Goal: Information Seeking & Learning: Check status

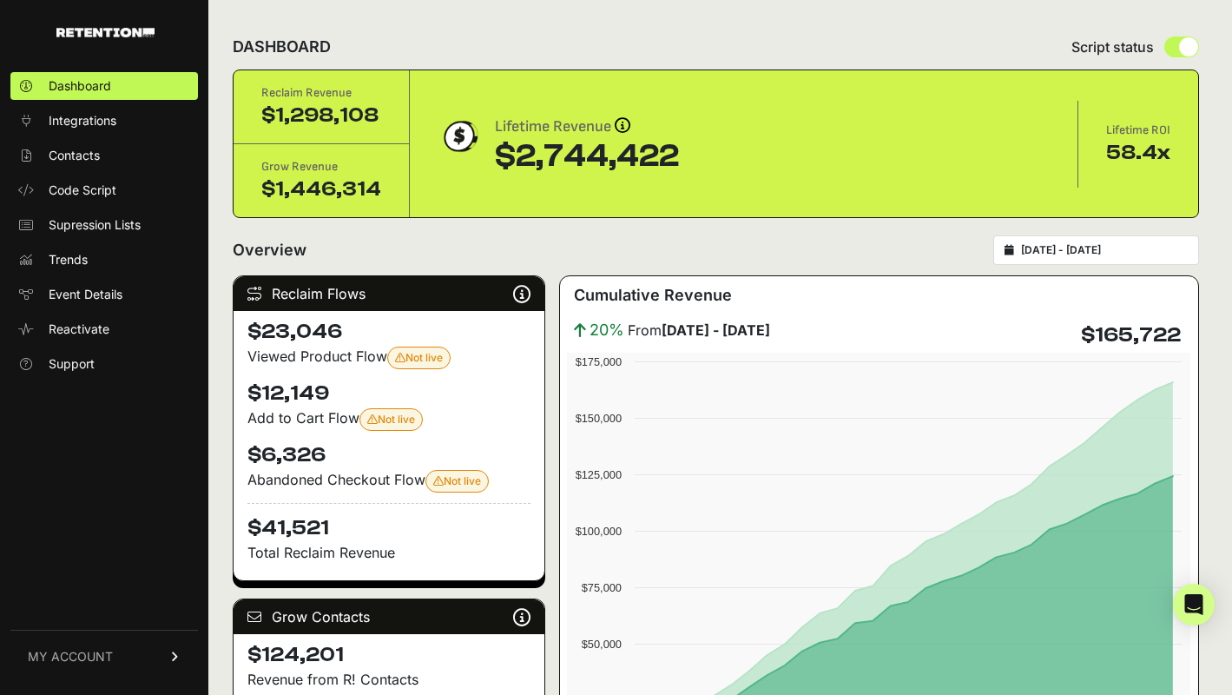
scroll to position [272, 0]
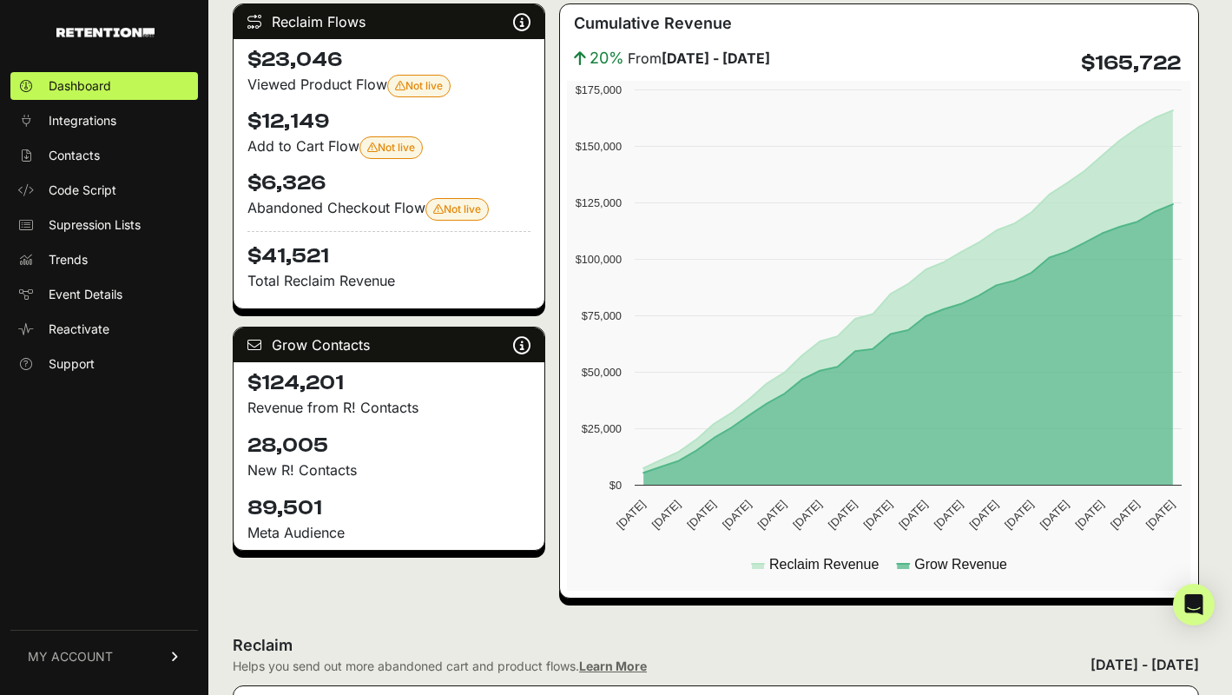
click at [92, 659] on span "MY ACCOUNT" at bounding box center [70, 656] width 85 height 17
click at [851, 53] on div "20% From August 03 - September 02 $165,722" at bounding box center [879, 63] width 624 height 35
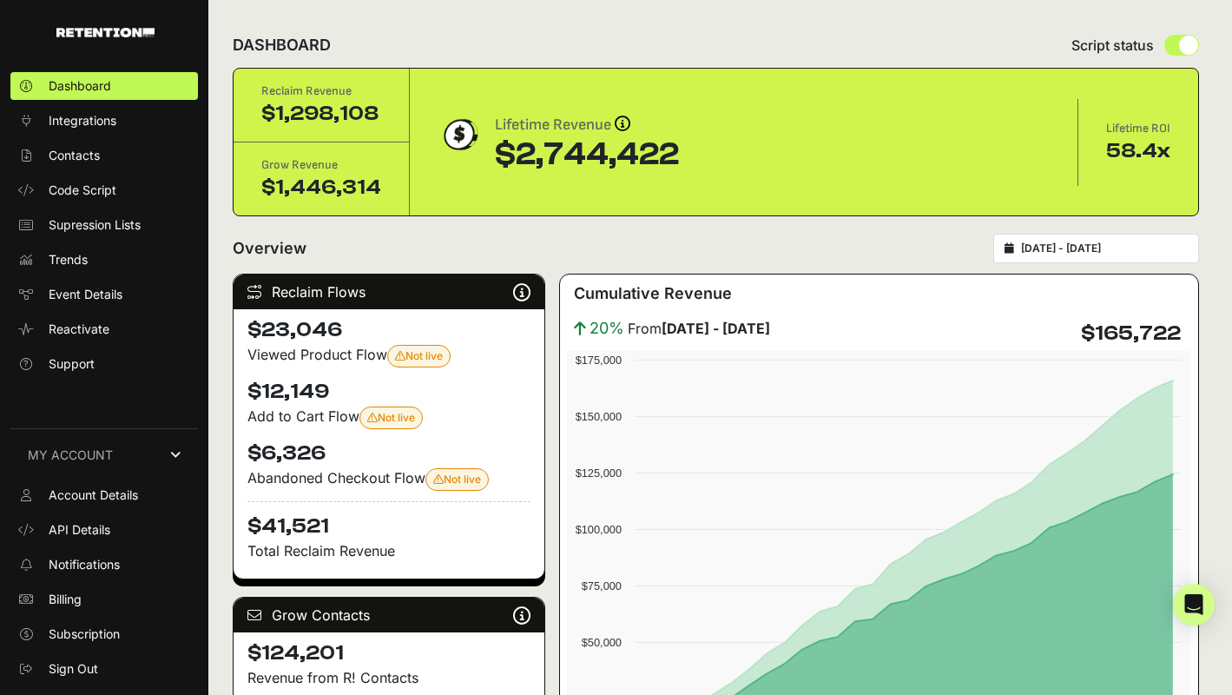
scroll to position [0, 0]
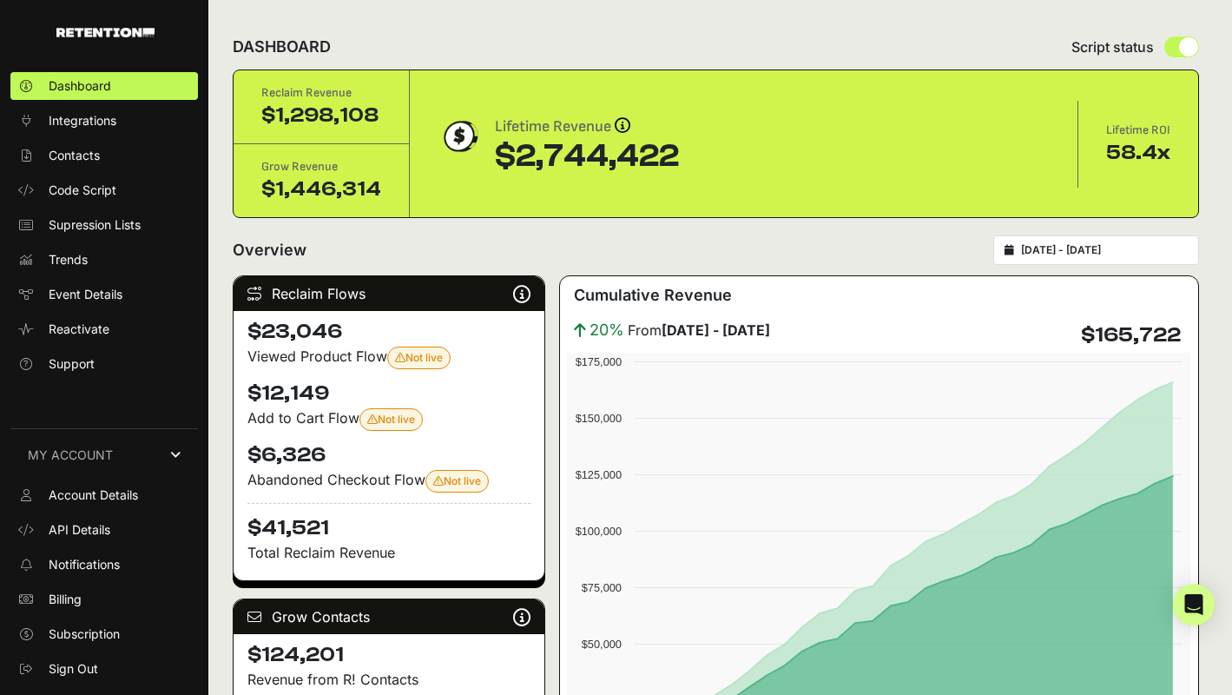
click at [851, 244] on div "Overview 2025-09-03 - 2025-10-03" at bounding box center [716, 250] width 966 height 30
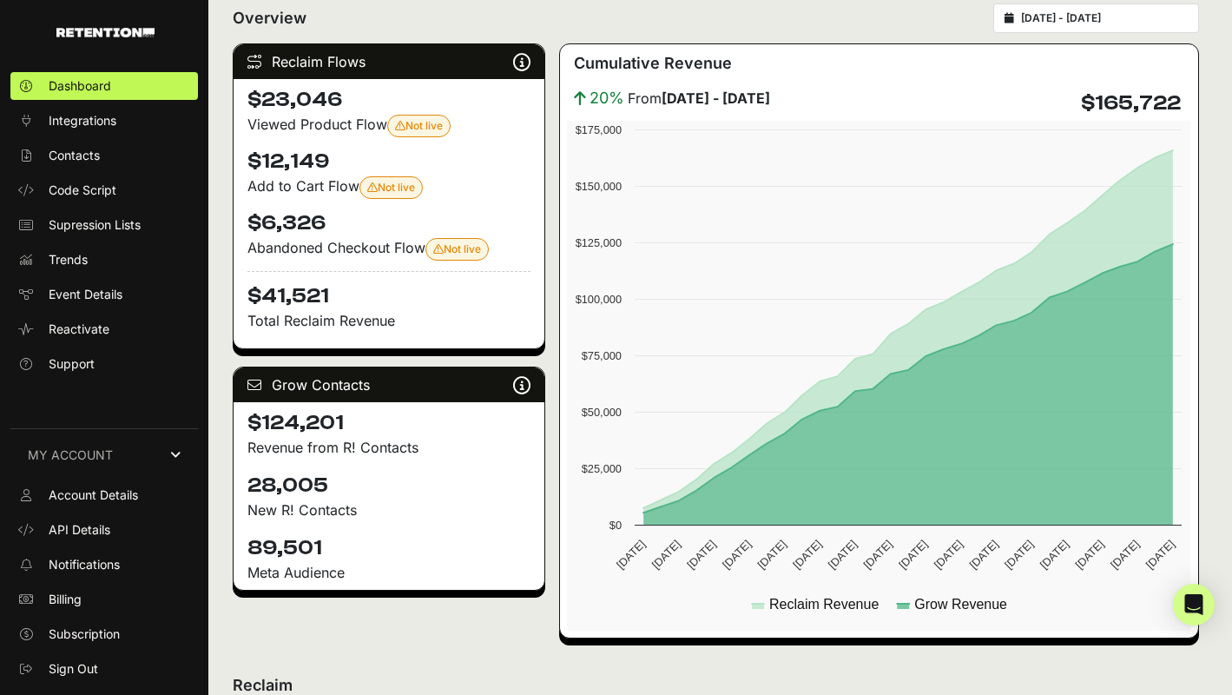
scroll to position [238, 0]
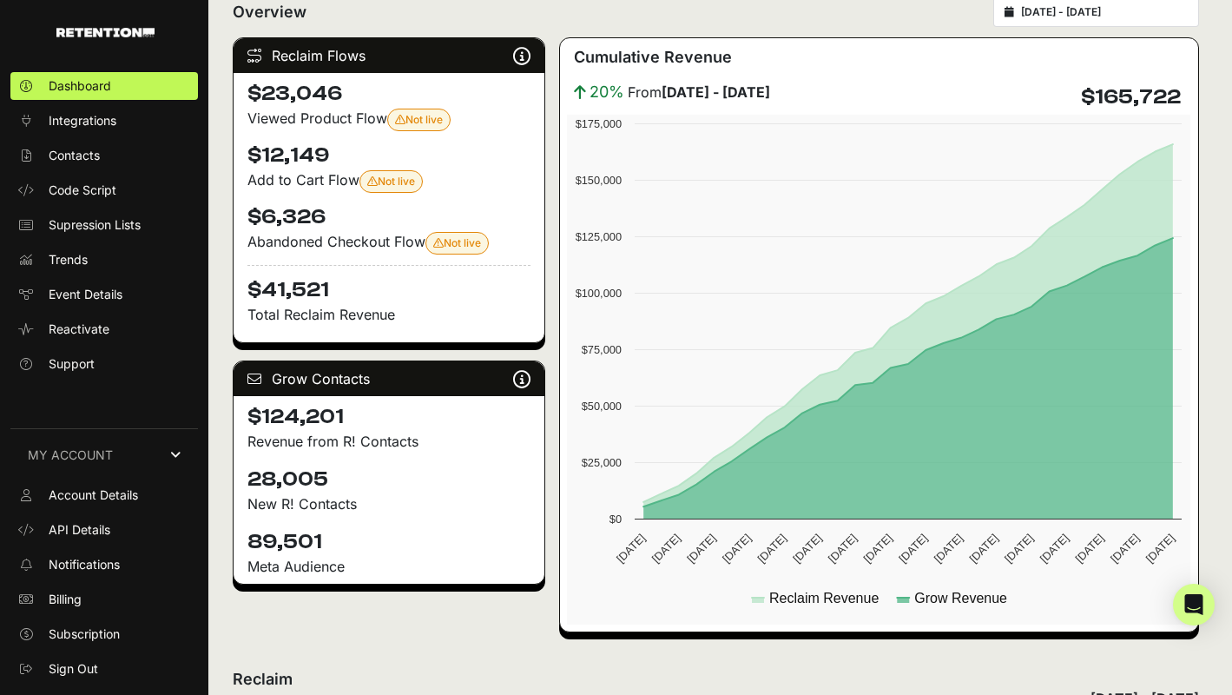
click at [319, 419] on h4 "$124,201" at bounding box center [388, 417] width 283 height 28
click at [360, 438] on p "Revenue from R! Contacts" at bounding box center [388, 441] width 283 height 21
click at [399, 445] on p "Revenue from R! Contacts" at bounding box center [388, 441] width 283 height 21
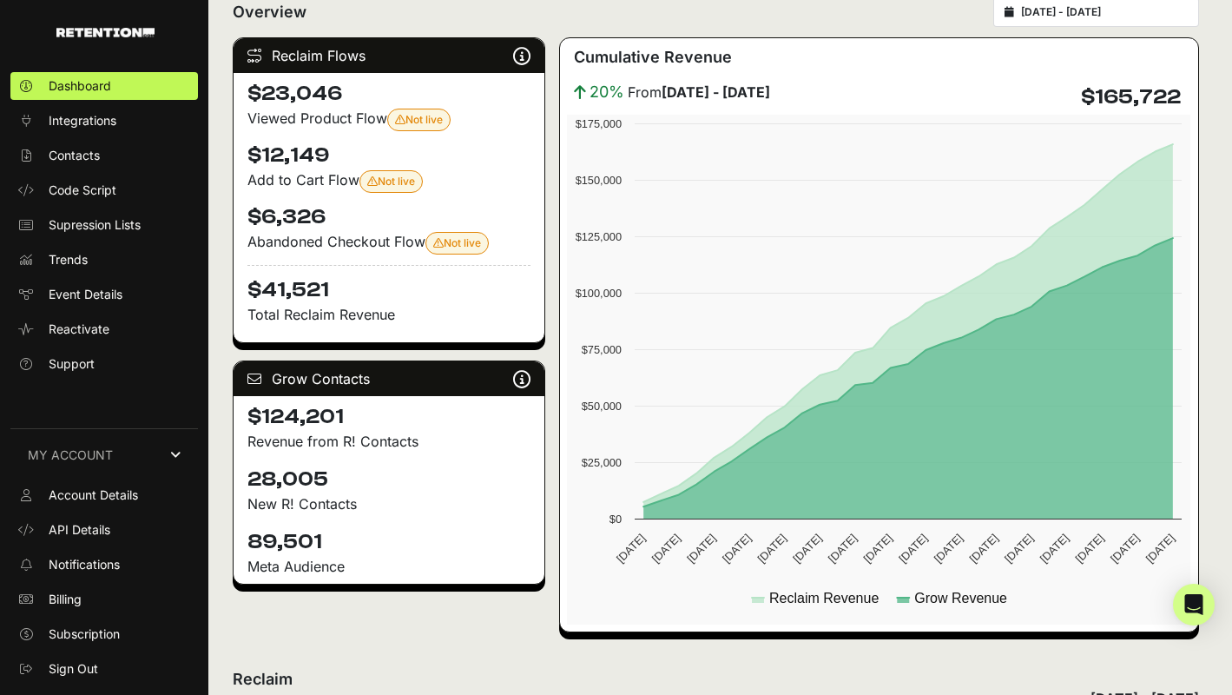
click at [399, 445] on p "Revenue from R! Contacts" at bounding box center [388, 441] width 283 height 21
click at [328, 504] on p "New R! Contacts" at bounding box center [388, 503] width 283 height 21
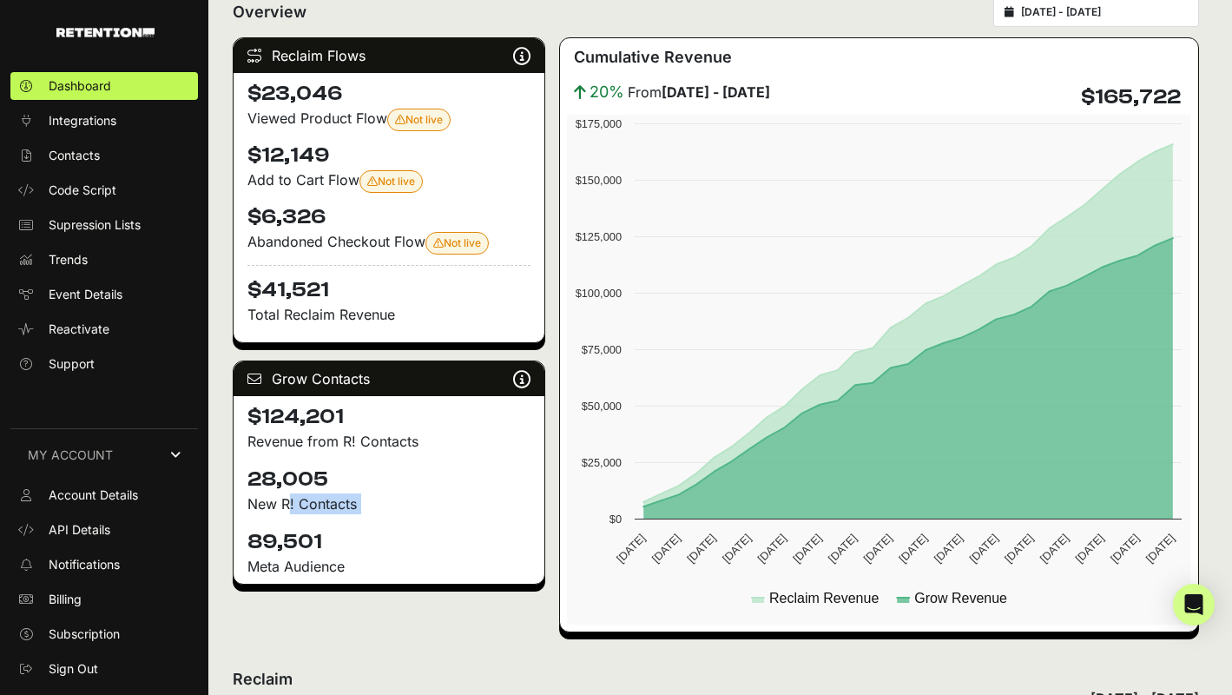
click at [328, 504] on p "New R! Contacts" at bounding box center [388, 503] width 283 height 21
click at [293, 504] on p "New R! Contacts" at bounding box center [388, 503] width 283 height 21
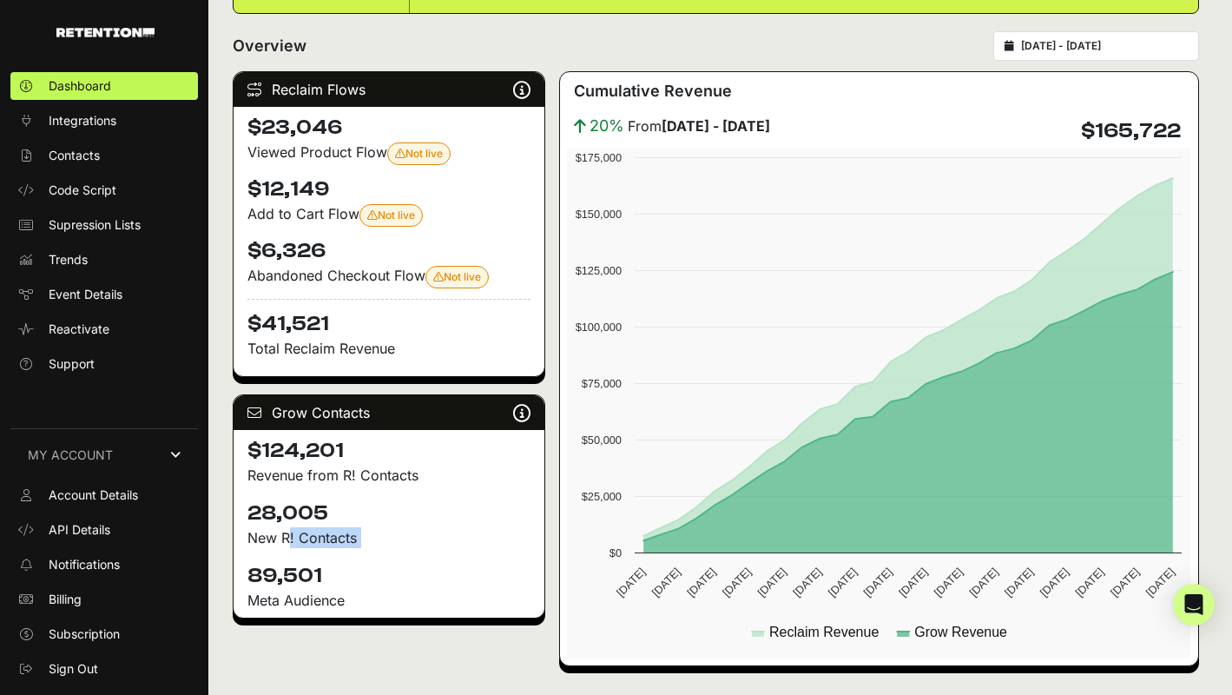
scroll to position [159, 0]
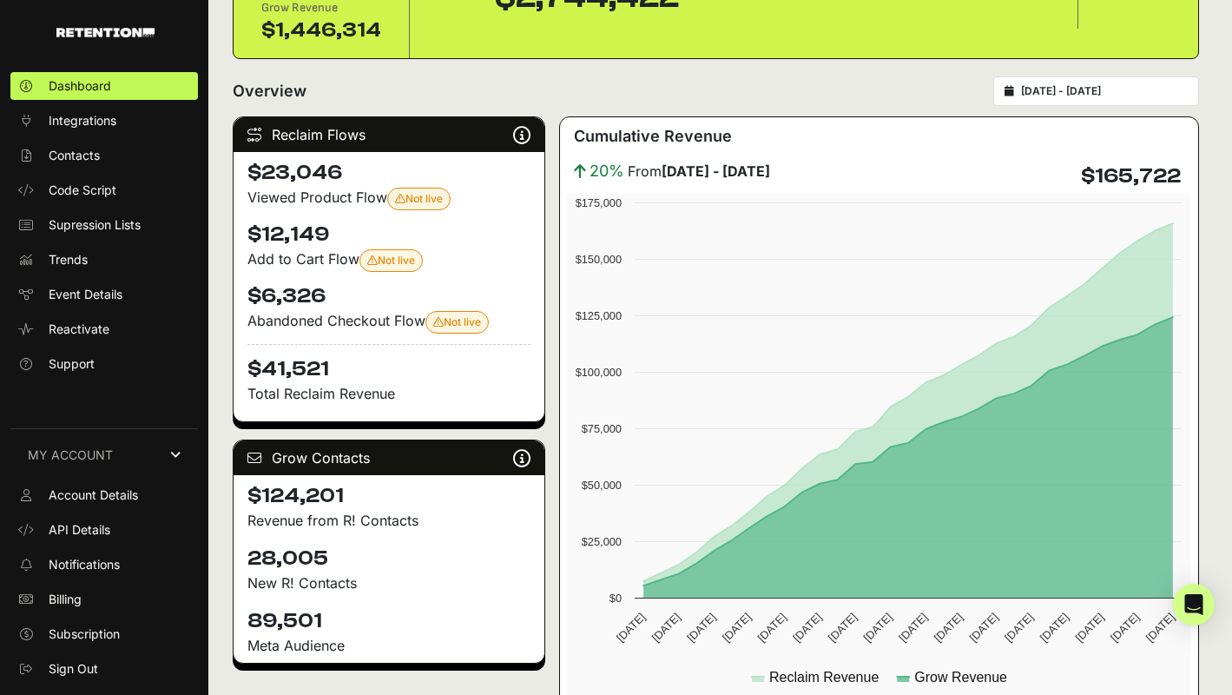
click at [437, 453] on div "Grow Contacts Grow is a list growth tool that identifies anonymous site visitor…" at bounding box center [389, 457] width 311 height 35
click at [314, 497] on h4 "$124,201" at bounding box center [388, 496] width 283 height 28
click at [339, 515] on p "Revenue from R! Contacts" at bounding box center [388, 520] width 283 height 21
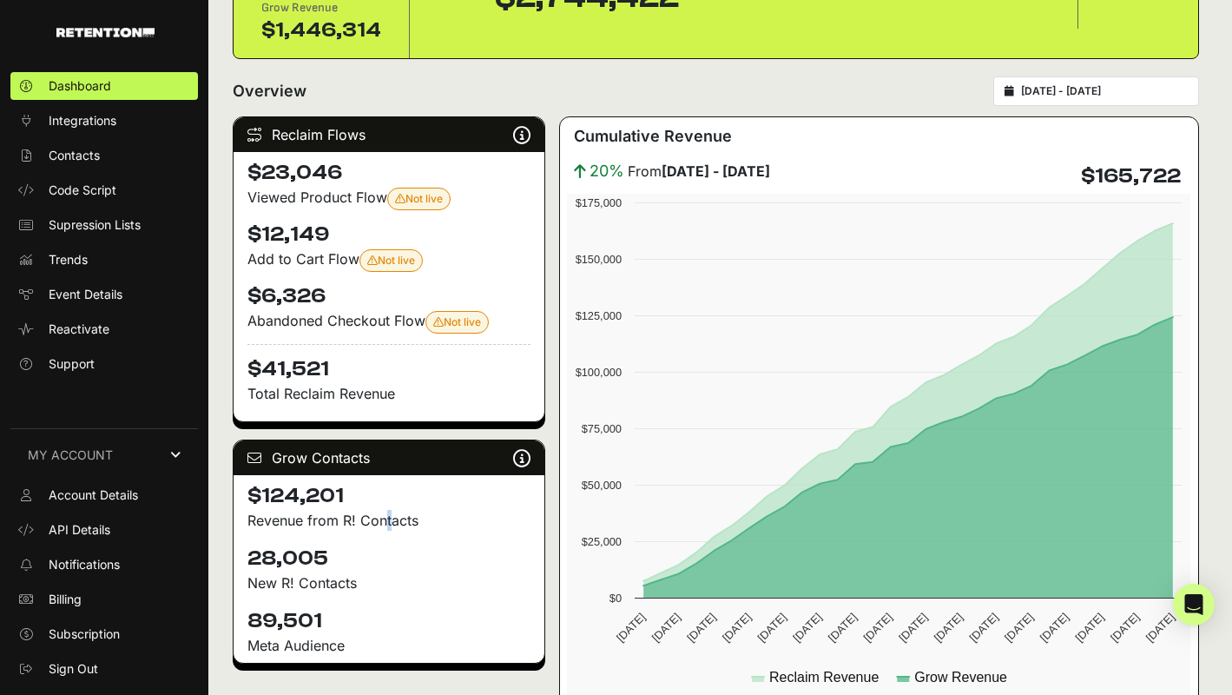
click at [339, 515] on p "Revenue from R! Contacts" at bounding box center [388, 520] width 283 height 21
click at [325, 517] on p "Revenue from R! Contacts" at bounding box center [388, 520] width 283 height 21
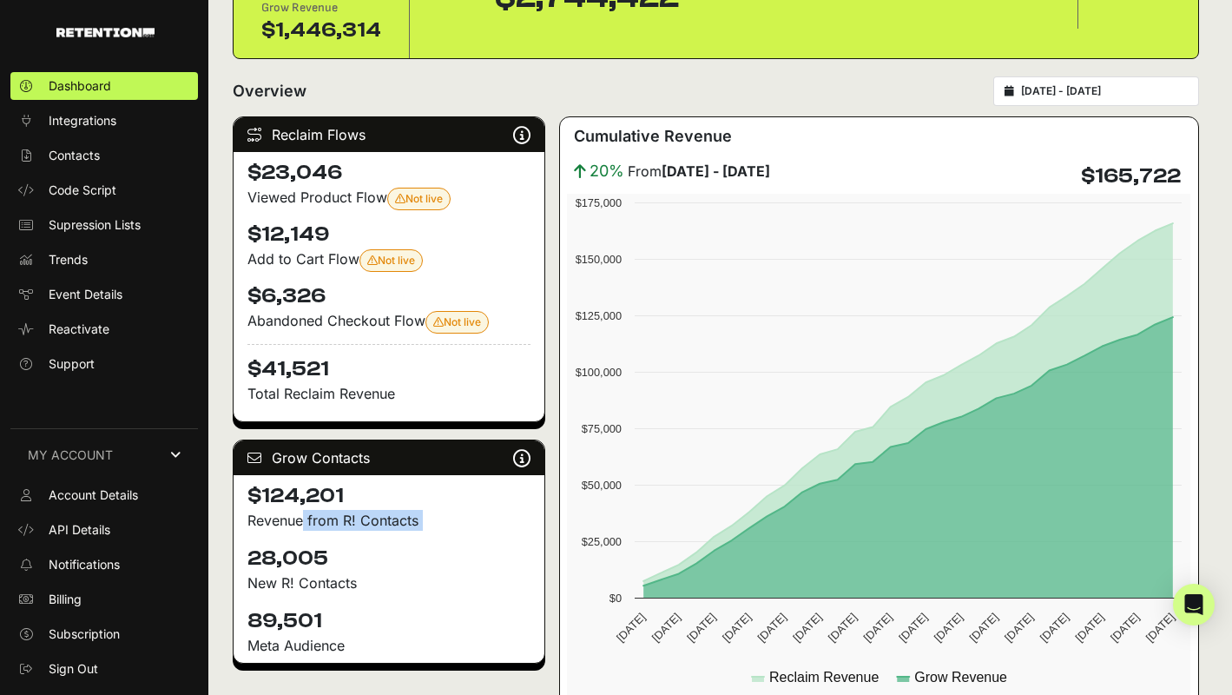
click at [325, 517] on p "Revenue from R! Contacts" at bounding box center [388, 520] width 283 height 21
click at [326, 515] on p "Revenue from R! Contacts" at bounding box center [388, 520] width 283 height 21
click at [317, 489] on h4 "$124,201" at bounding box center [388, 496] width 283 height 28
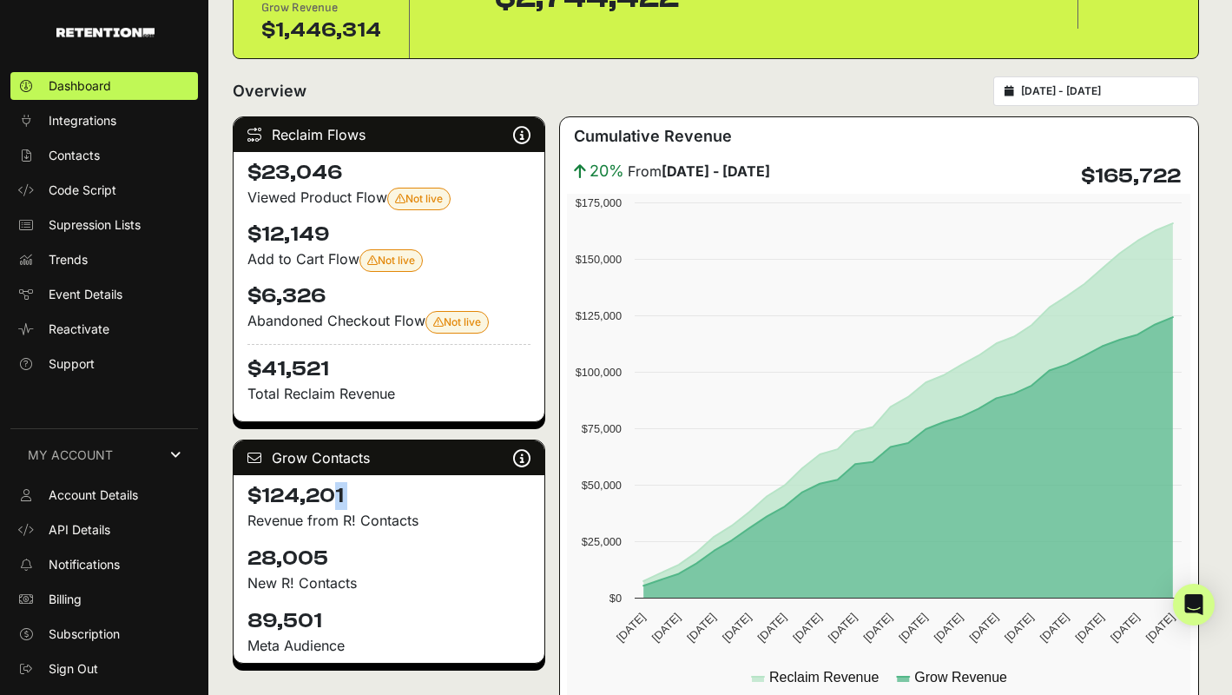
drag, startPoint x: 247, startPoint y: 167, endPoint x: 418, endPoint y: 378, distance: 271.0
click at [418, 379] on div "$23,046 Viewed Product Flow Not live Your 'Abandonment: Viewed Product (Retenti…" at bounding box center [389, 286] width 311 height 269
click at [418, 378] on h4 "$41,521" at bounding box center [388, 363] width 283 height 39
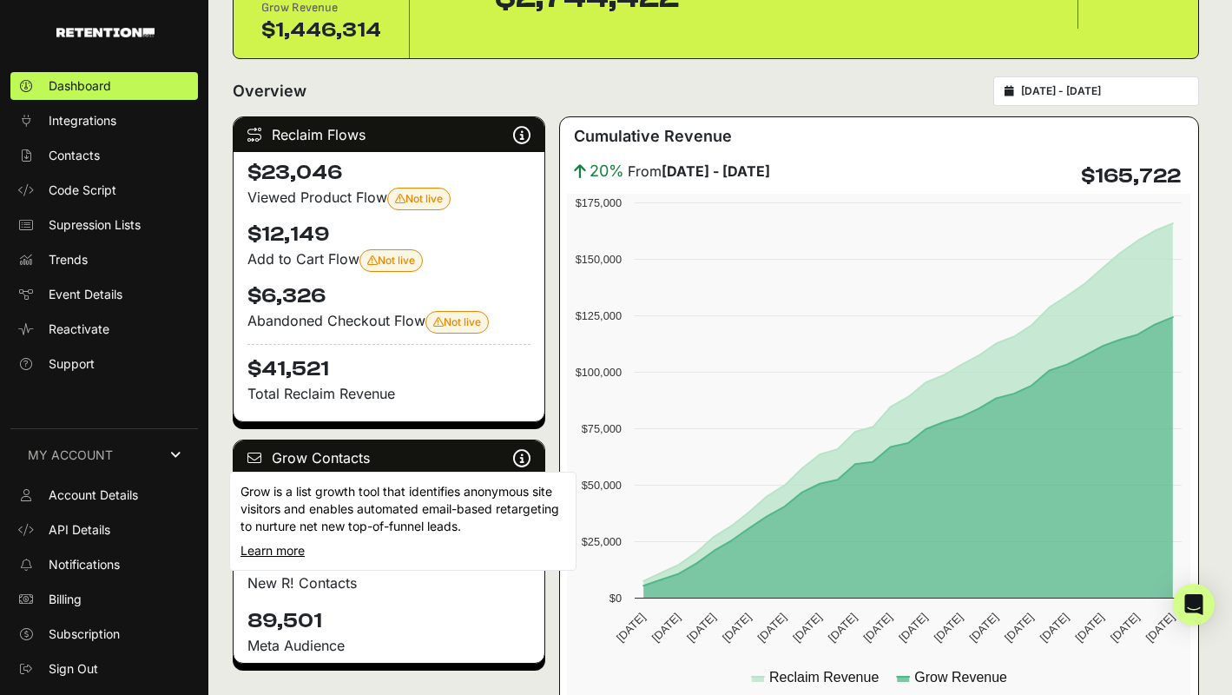
click at [524, 458] on icon at bounding box center [521, 458] width 17 height 1
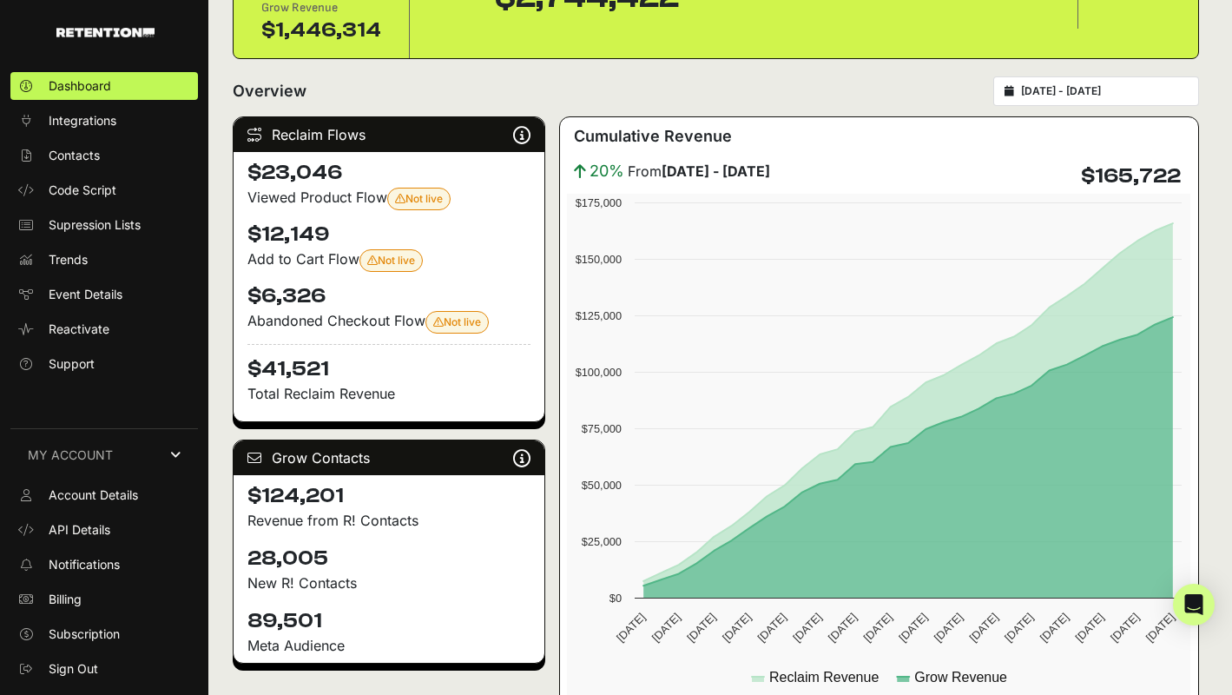
click at [306, 594] on div "28,005 New R! Contacts" at bounding box center [389, 568] width 311 height 63
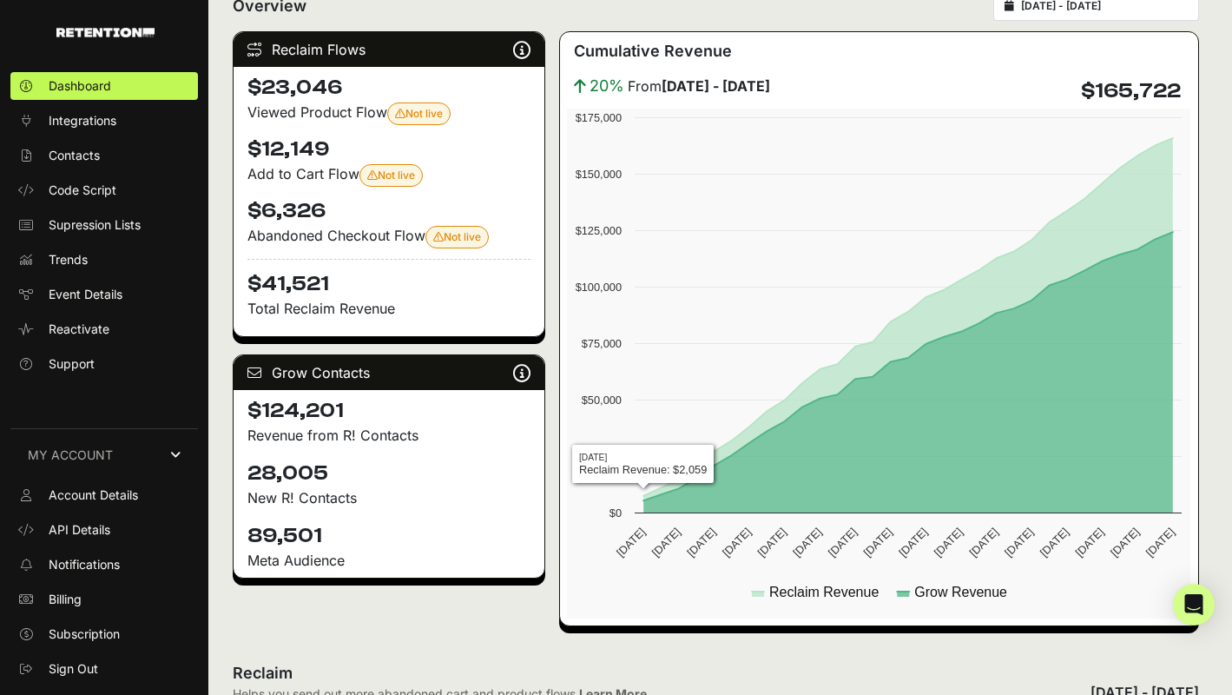
scroll to position [180, 0]
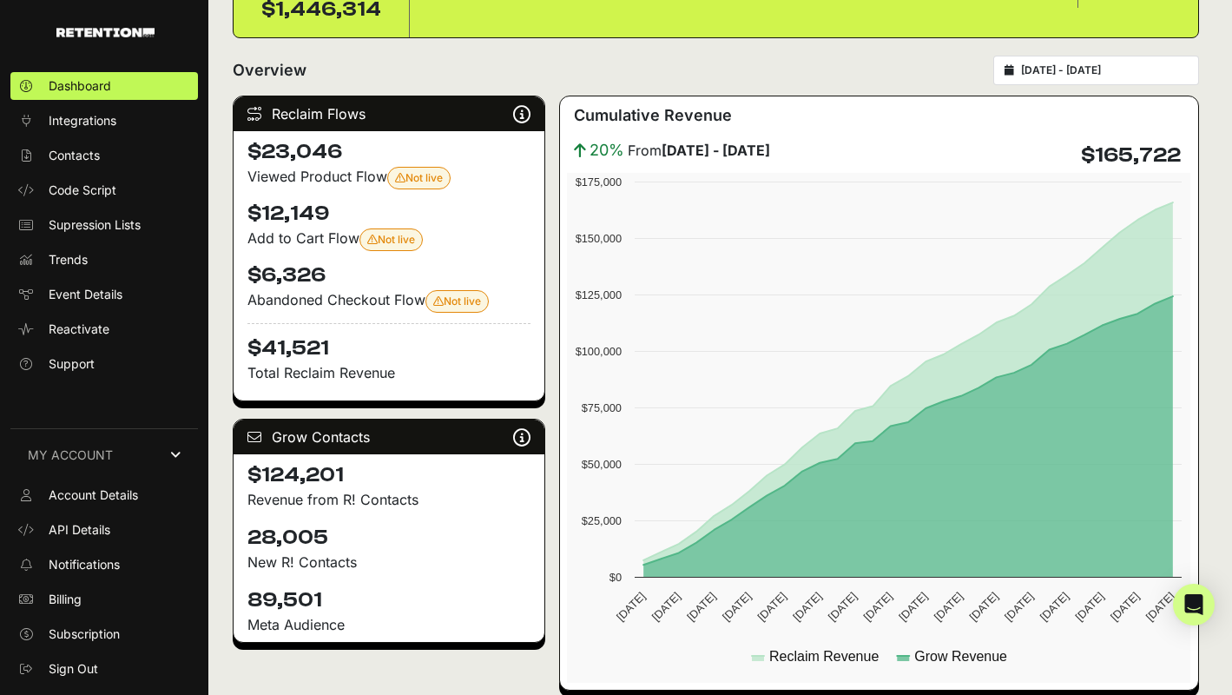
click at [1053, 59] on div "2025-09-03 - 2025-10-03" at bounding box center [1096, 71] width 206 height 30
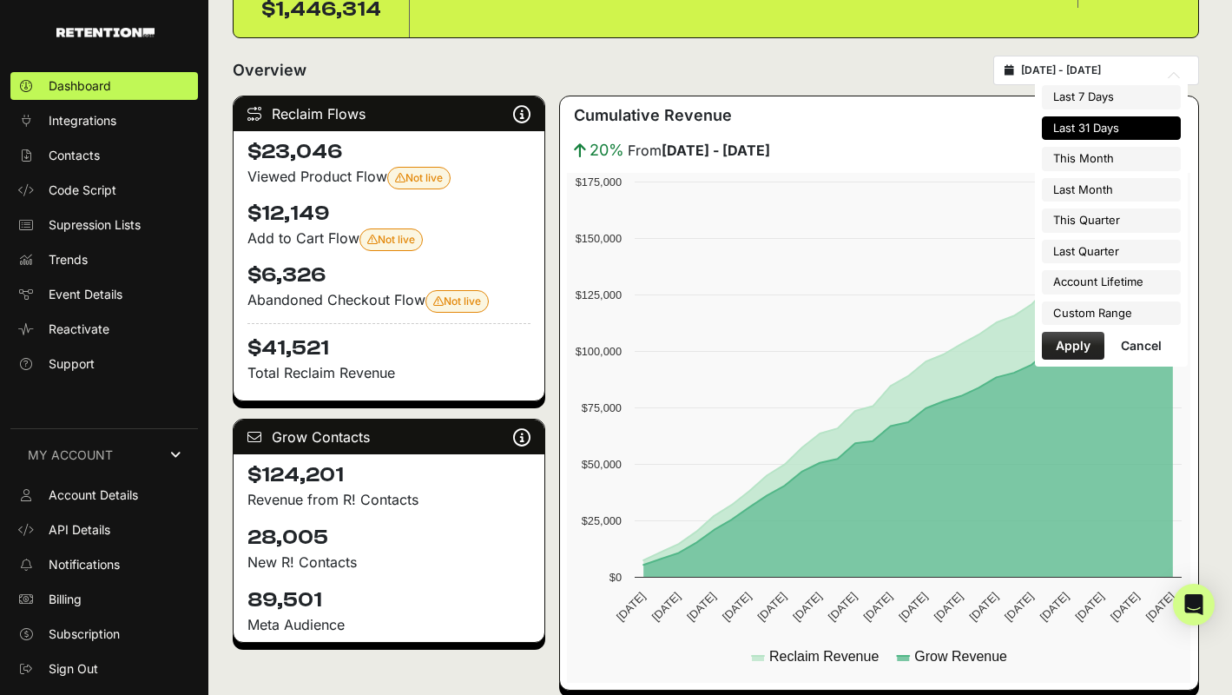
click at [1052, 74] on input "2025-09-03 - 2025-10-03" at bounding box center [1104, 70] width 167 height 14
click at [1084, 130] on li "Last 31 Days" at bounding box center [1111, 128] width 139 height 24
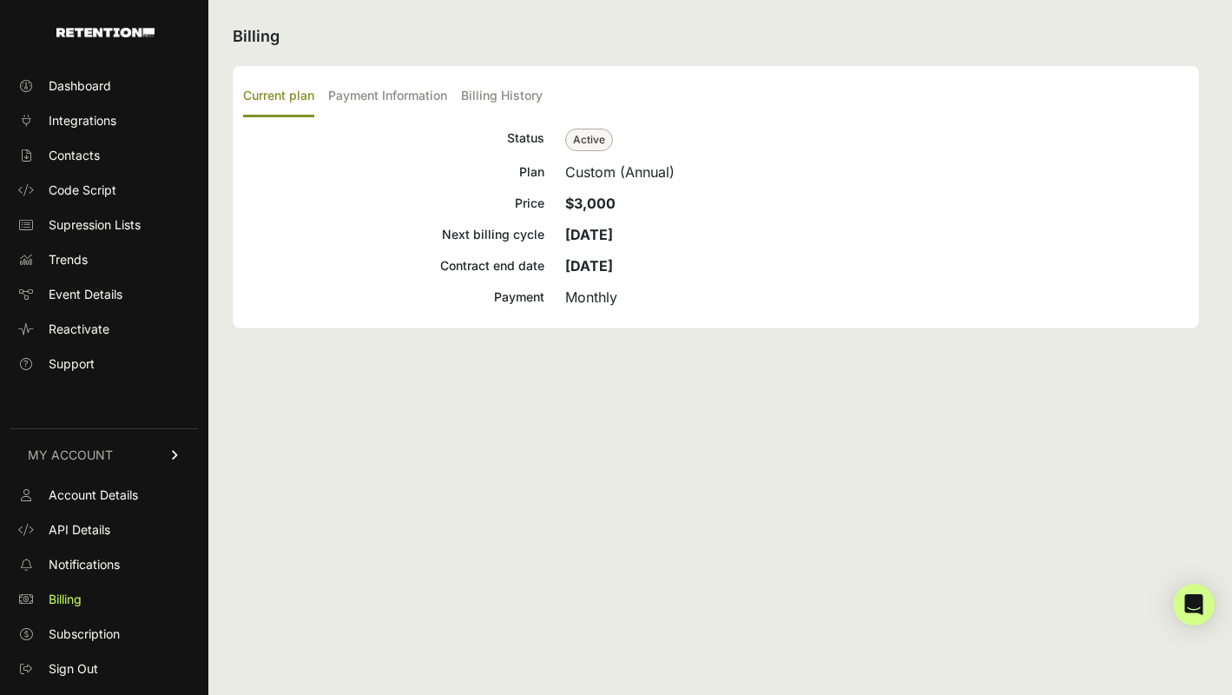
click at [587, 210] on strong "$3,000" at bounding box center [590, 202] width 50 height 17
click at [585, 229] on strong "[DATE]" at bounding box center [589, 234] width 48 height 17
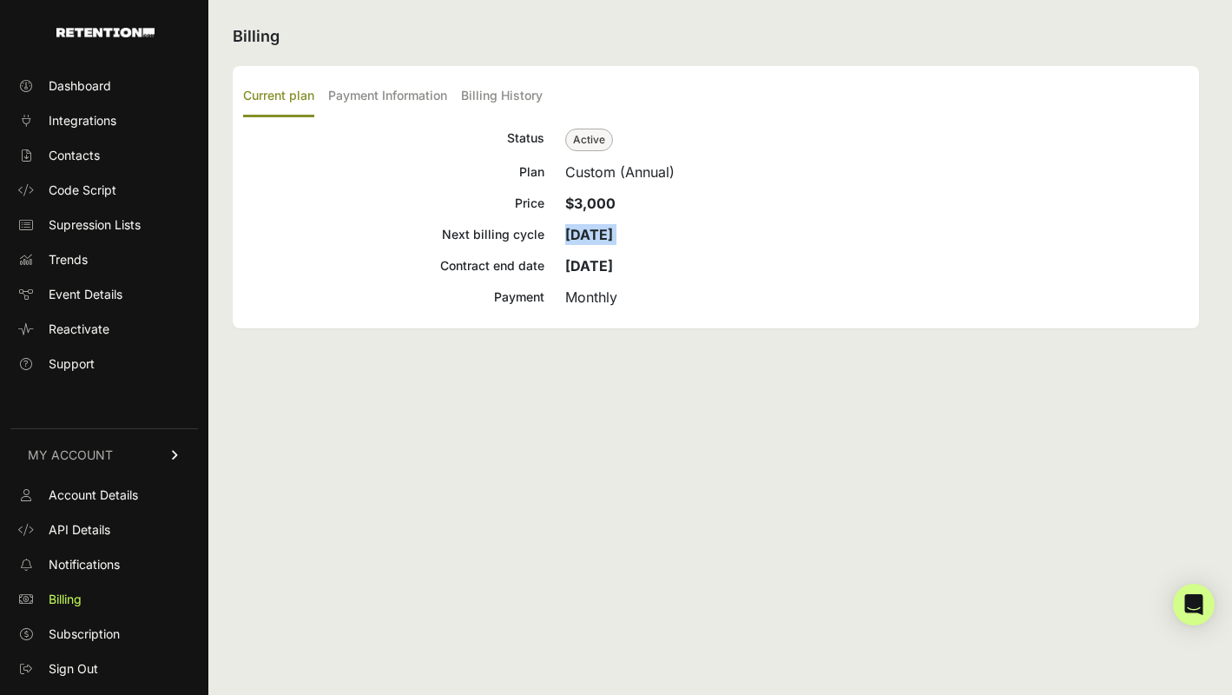
click at [613, 229] on strong "[DATE]" at bounding box center [589, 234] width 48 height 17
click at [575, 197] on strong "$3,000" at bounding box center [590, 202] width 50 height 17
click at [668, 192] on div "Status Active Plan Custom (Annual) Price $3,000 Next billing cycle [DATE] Contr…" at bounding box center [715, 218] width 945 height 180
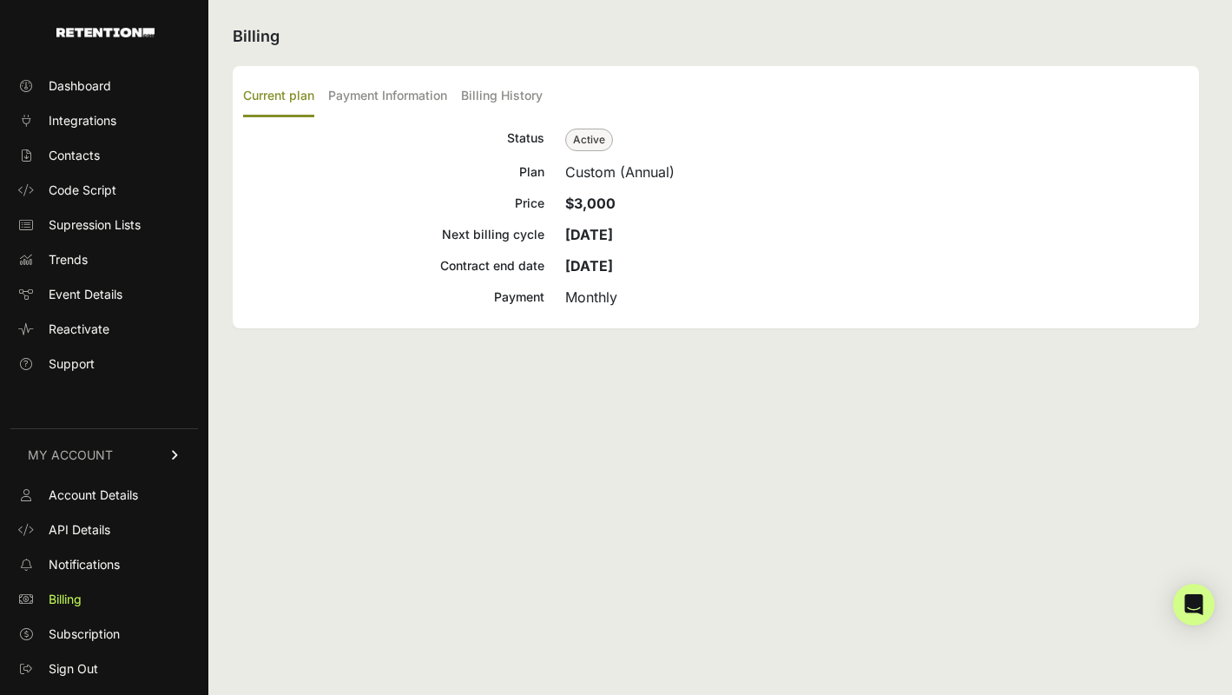
click at [661, 199] on p "$3,000" at bounding box center [876, 203] width 623 height 21
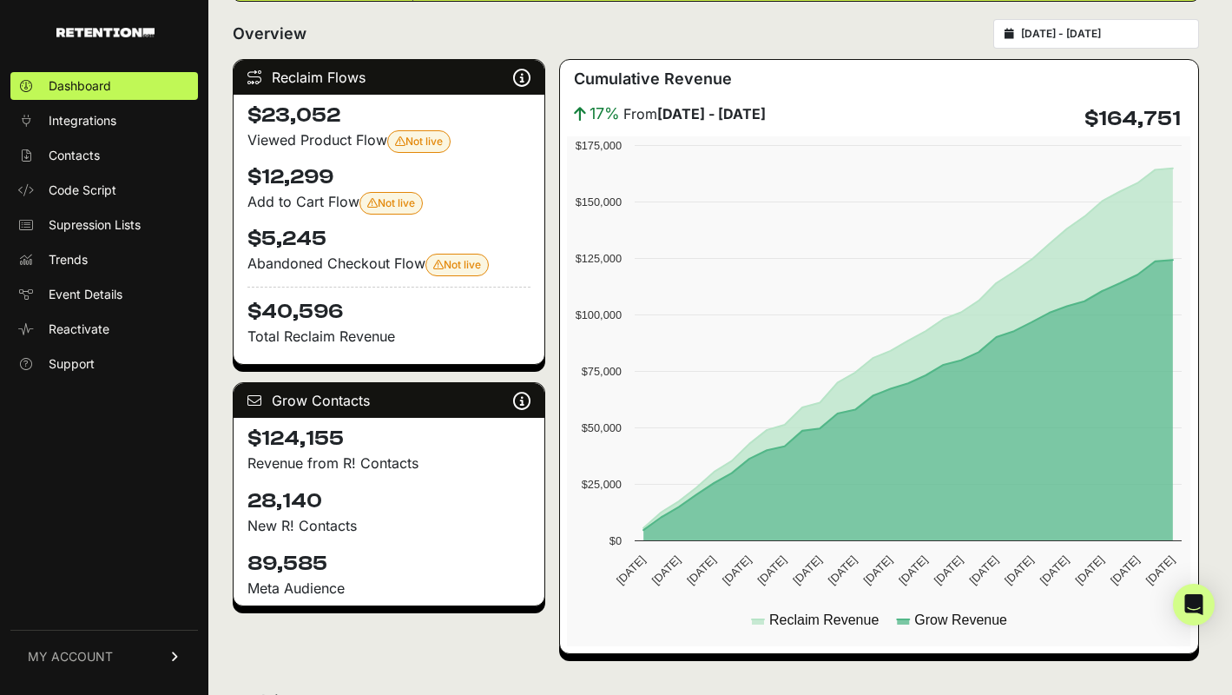
scroll to position [253, 0]
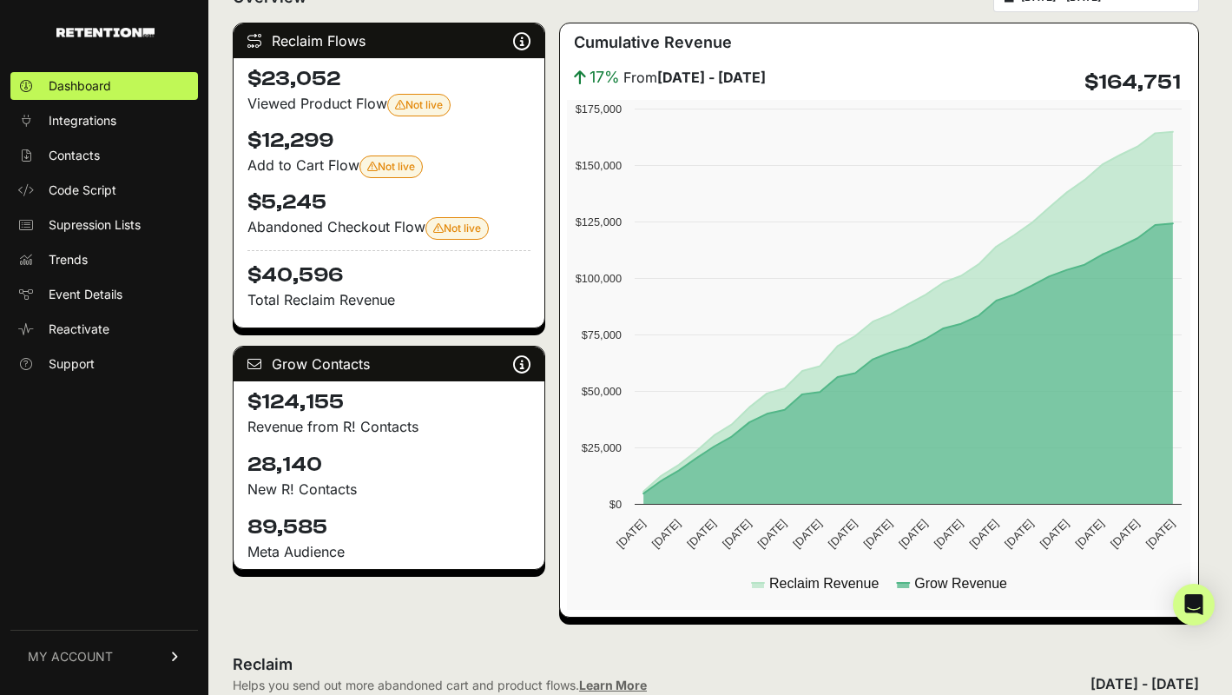
click at [1194, 511] on div "Cumulative Revenue 17% From August 06 - September 05 $164,751 Created with High…" at bounding box center [879, 320] width 640 height 595
click at [258, 533] on h4 "89,585" at bounding box center [388, 527] width 283 height 28
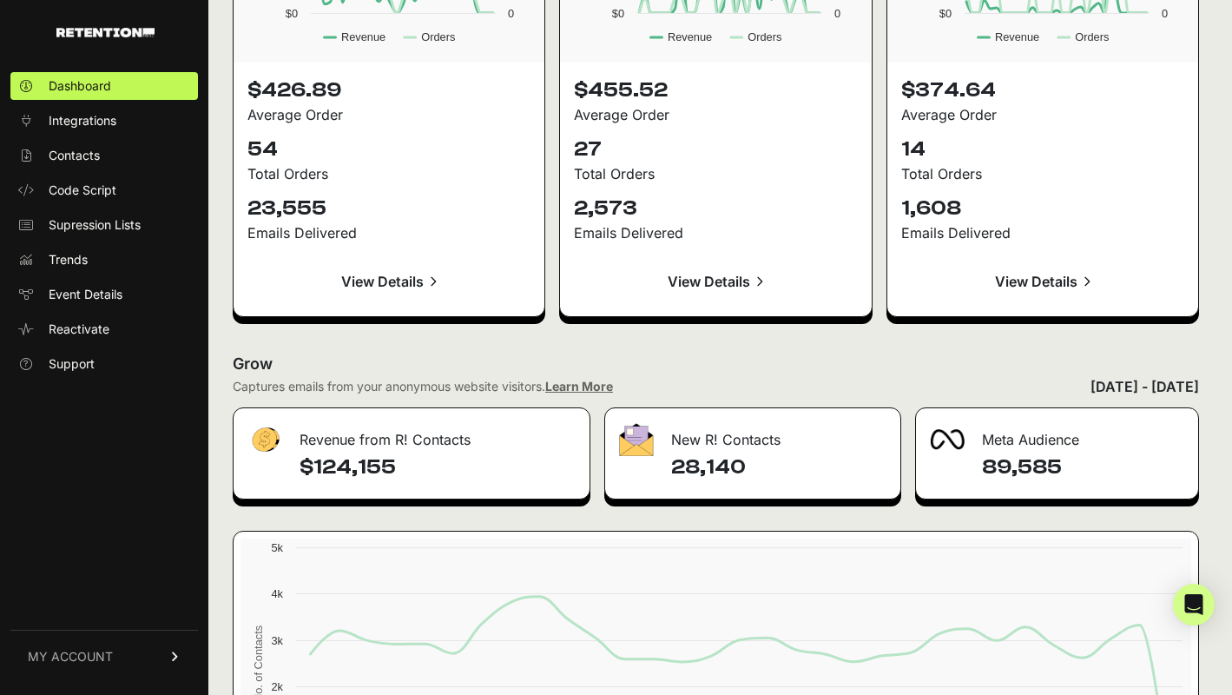
scroll to position [1923, 0]
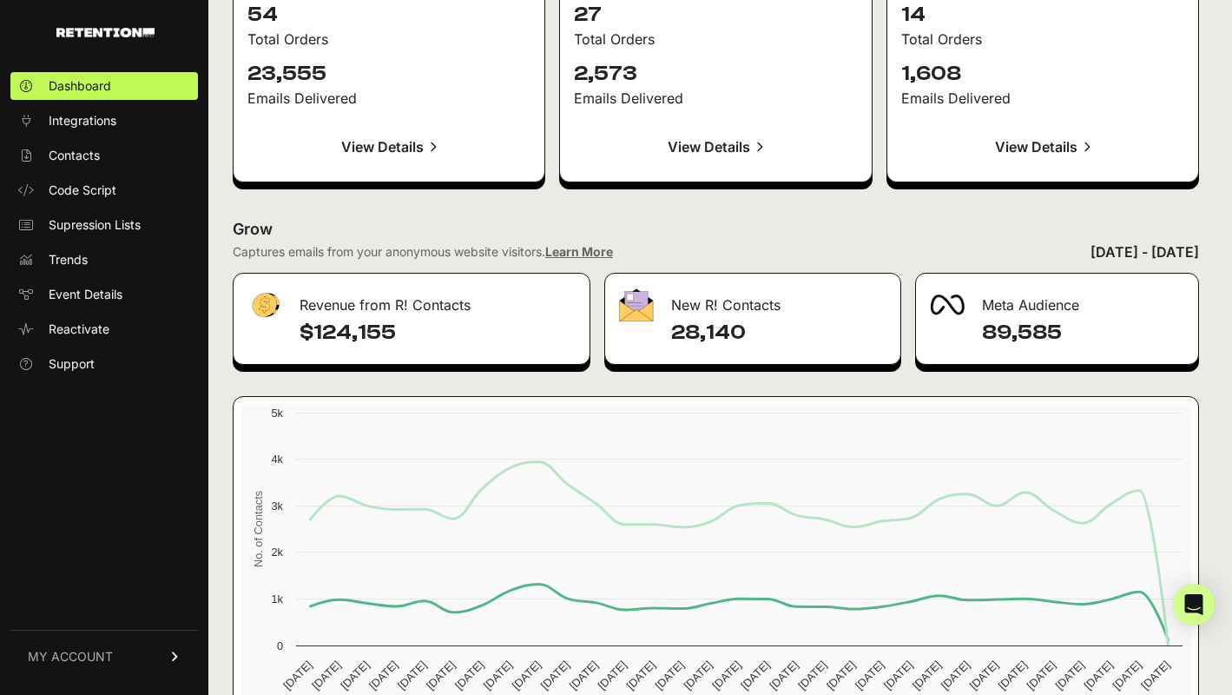
click at [383, 306] on div "Revenue from R! Contacts" at bounding box center [412, 299] width 356 height 52
click at [728, 332] on h4 "28,140" at bounding box center [778, 333] width 214 height 28
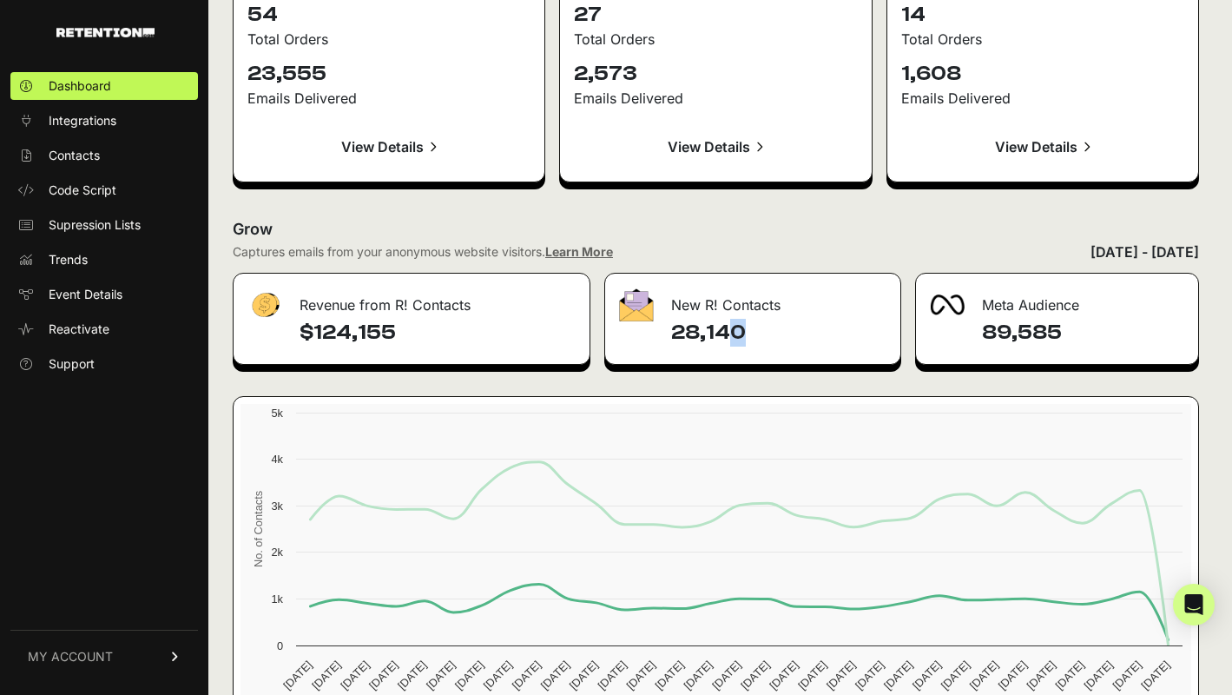
click at [728, 332] on h4 "28,140" at bounding box center [778, 333] width 214 height 28
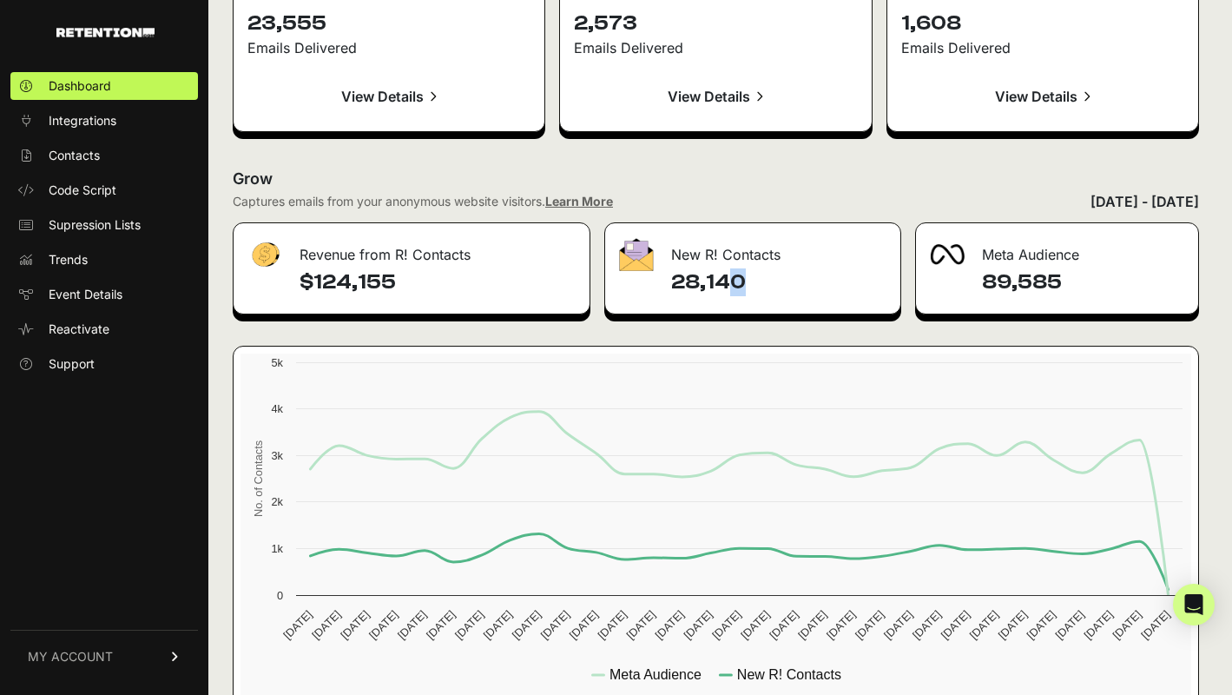
scroll to position [2011, 0]
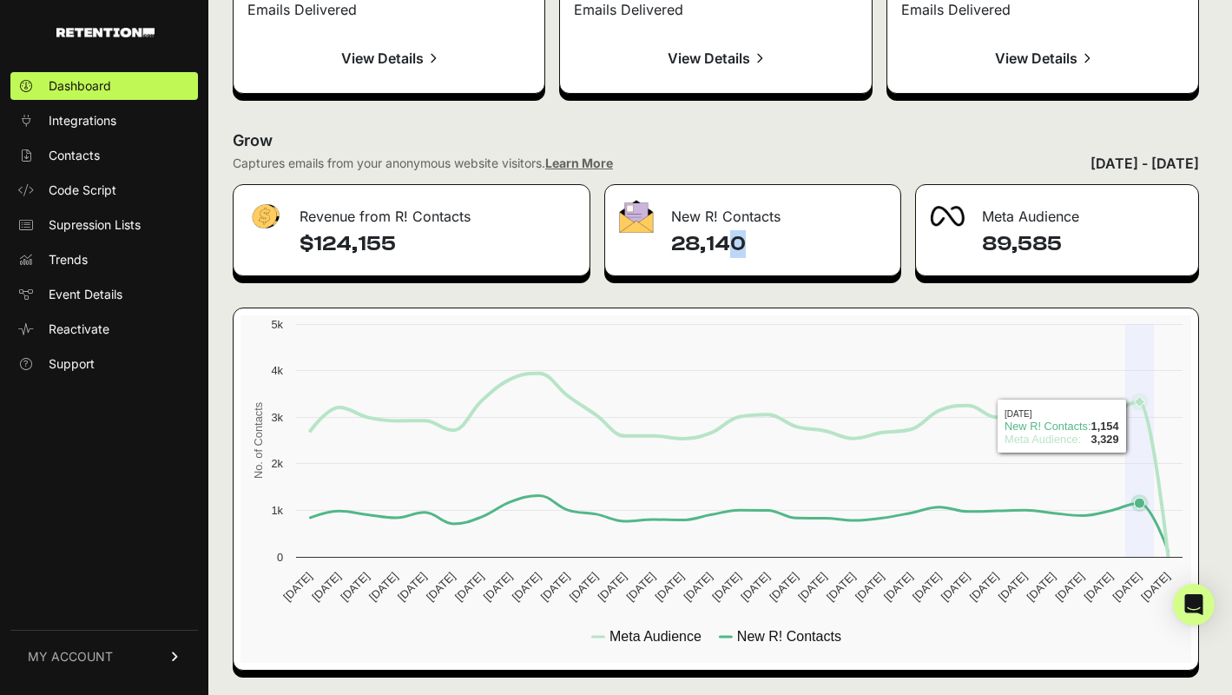
click at [1130, 400] on icon at bounding box center [739, 464] width 858 height 183
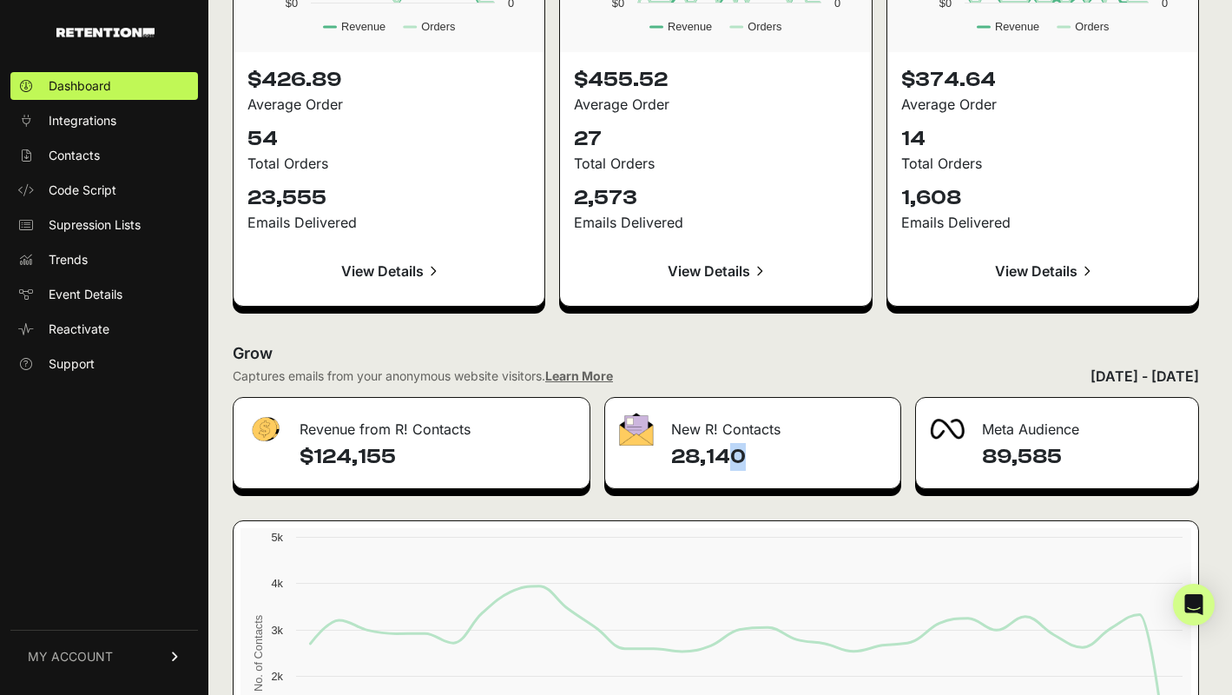
scroll to position [1804, 0]
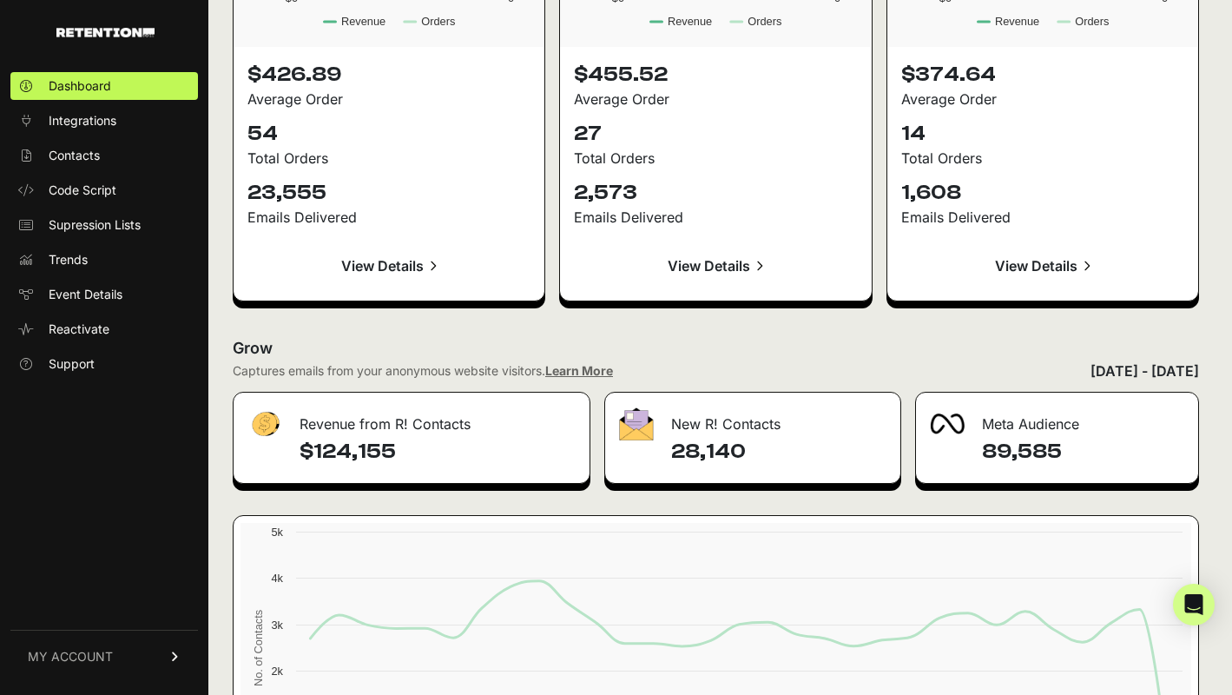
click at [761, 458] on h4 "28,140" at bounding box center [778, 452] width 214 height 28
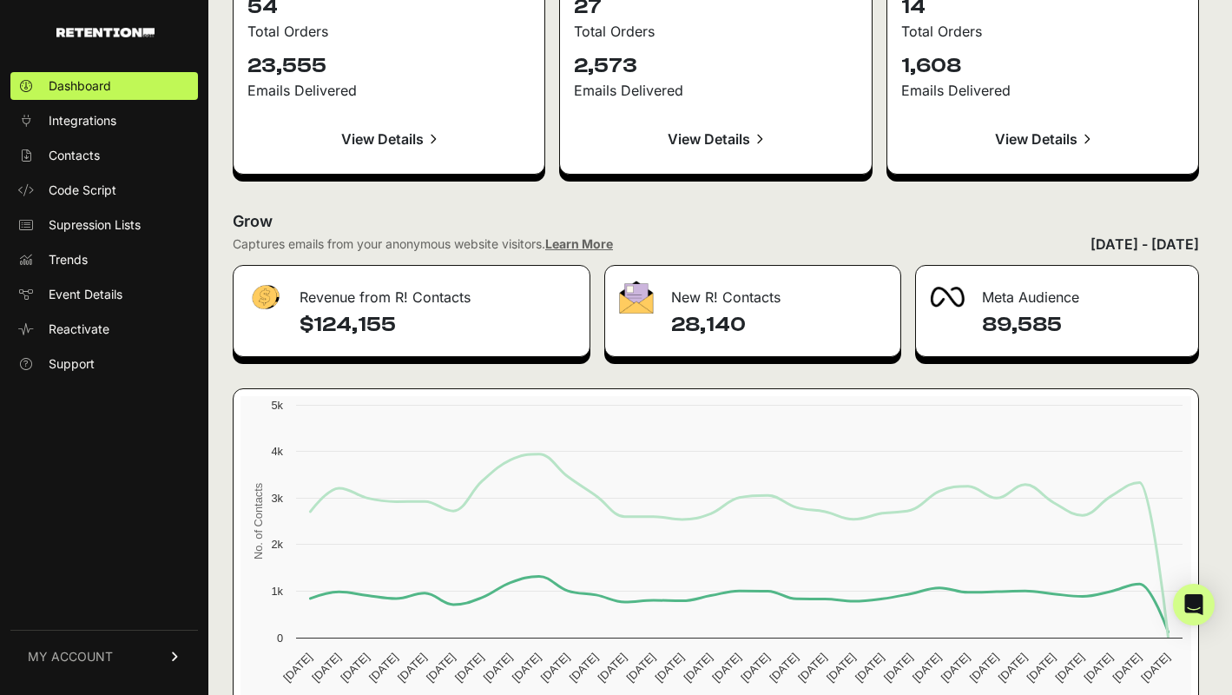
scroll to position [2011, 0]
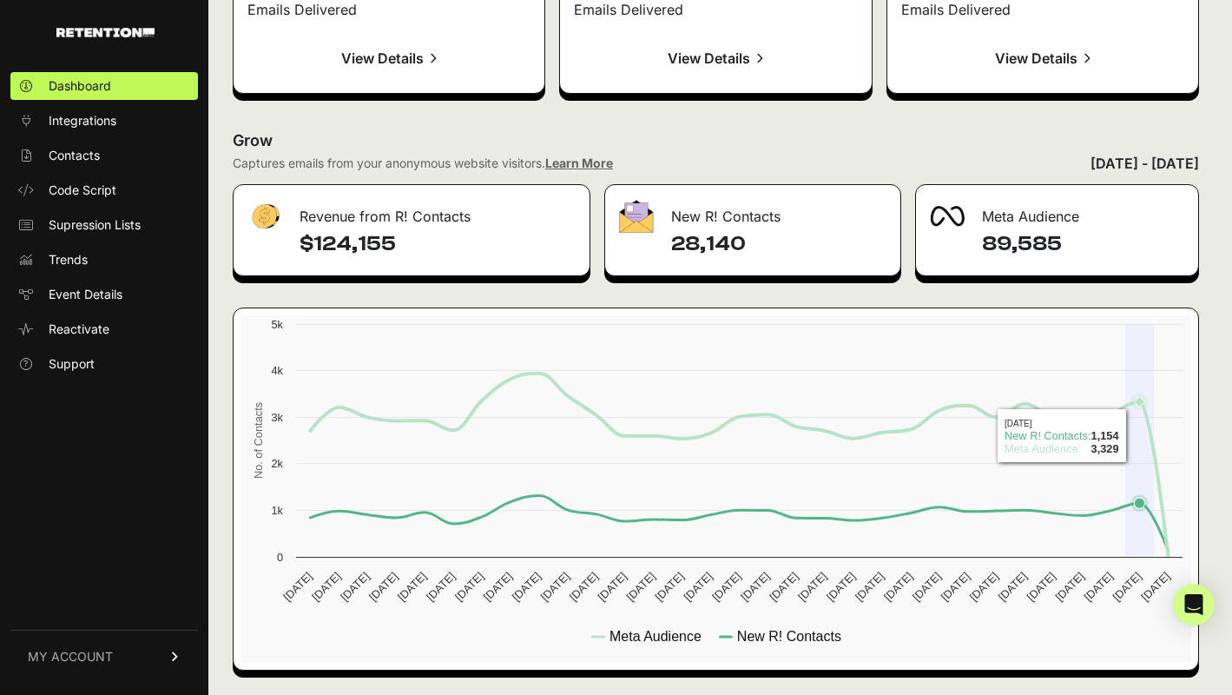
click at [1129, 434] on rect at bounding box center [715, 488] width 951 height 347
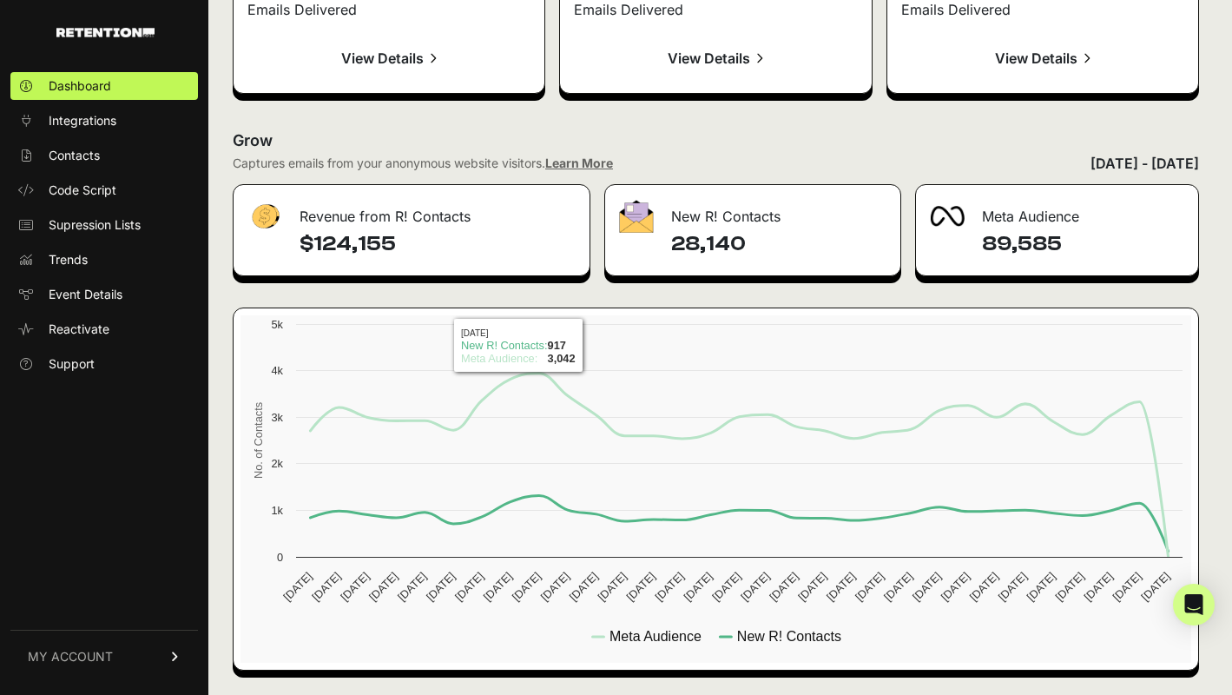
click at [376, 247] on h4 "$124,155" at bounding box center [438, 244] width 276 height 28
click at [436, 243] on h4 "$124,155" at bounding box center [438, 244] width 276 height 28
click at [300, 245] on h4 "$124,155" at bounding box center [438, 244] width 276 height 28
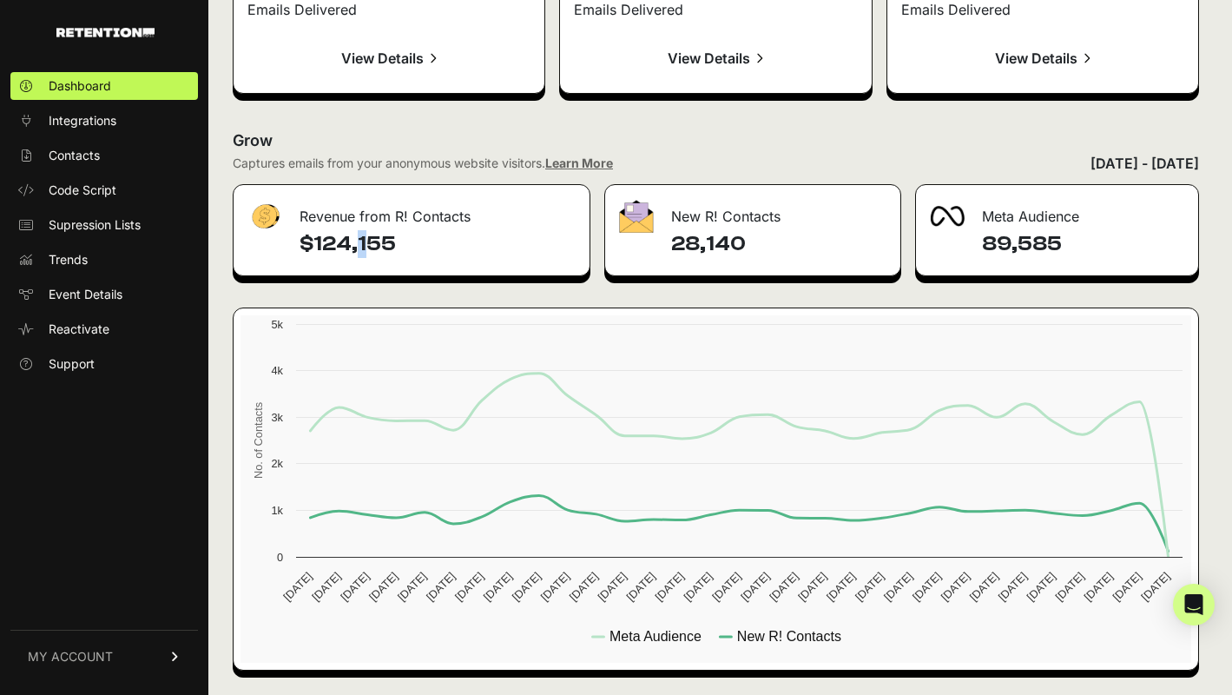
click at [300, 245] on h4 "$124,155" at bounding box center [438, 244] width 276 height 28
